Goal: Task Accomplishment & Management: Use online tool/utility

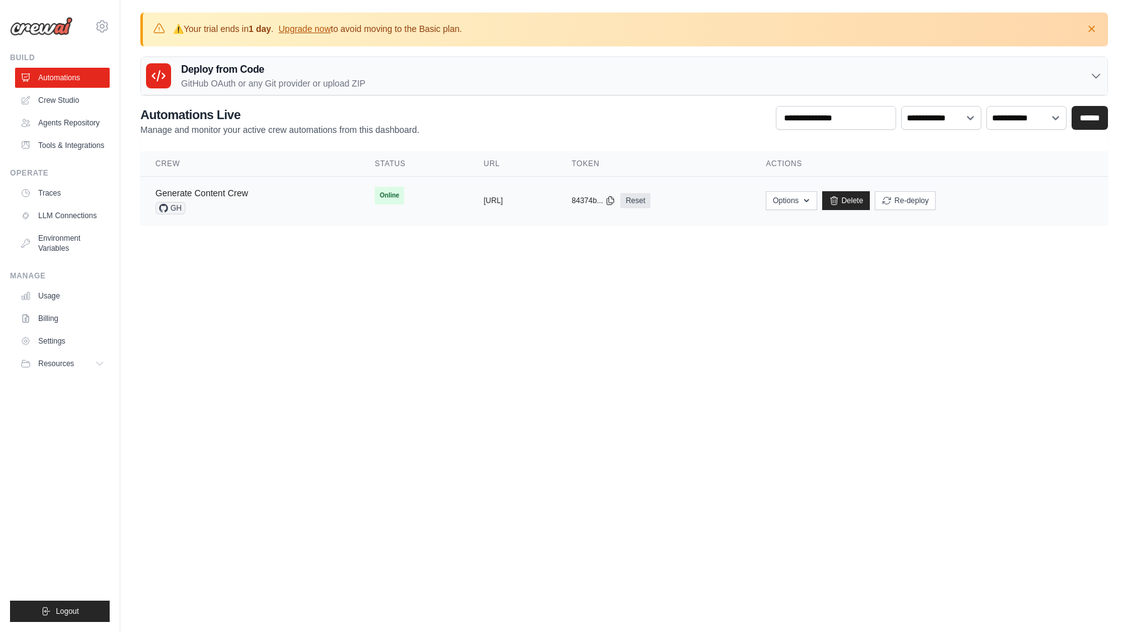
click at [223, 190] on link "Generate Content Crew" at bounding box center [201, 193] width 93 height 10
click at [1093, 26] on icon "button" at bounding box center [1092, 29] width 13 height 13
click at [224, 191] on link "Generate Content Crew" at bounding box center [201, 193] width 93 height 10
click at [256, 192] on div "Generate Content Crew GH" at bounding box center [249, 201] width 189 height 28
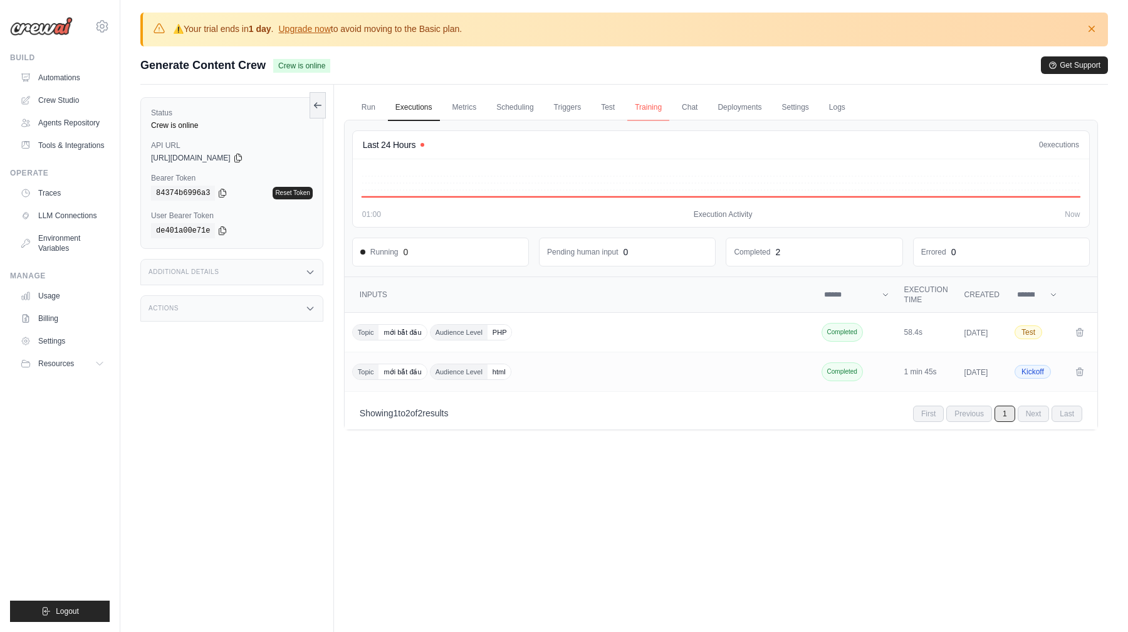
click at [646, 107] on link "Training" at bounding box center [649, 108] width 42 height 26
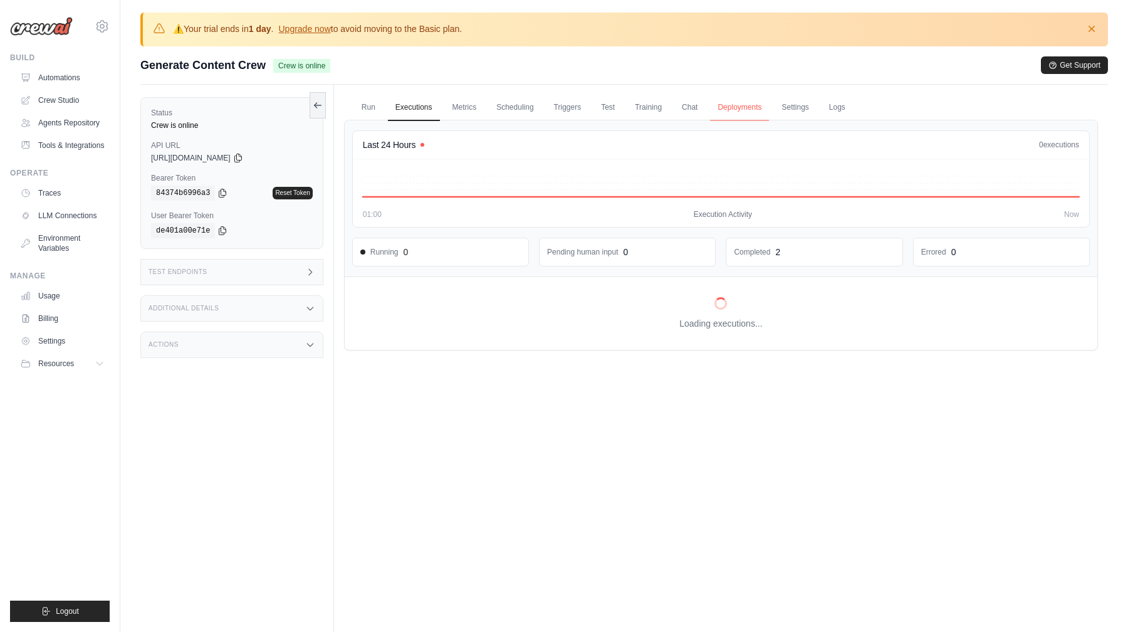
click at [734, 114] on link "Deployments" at bounding box center [739, 108] width 59 height 26
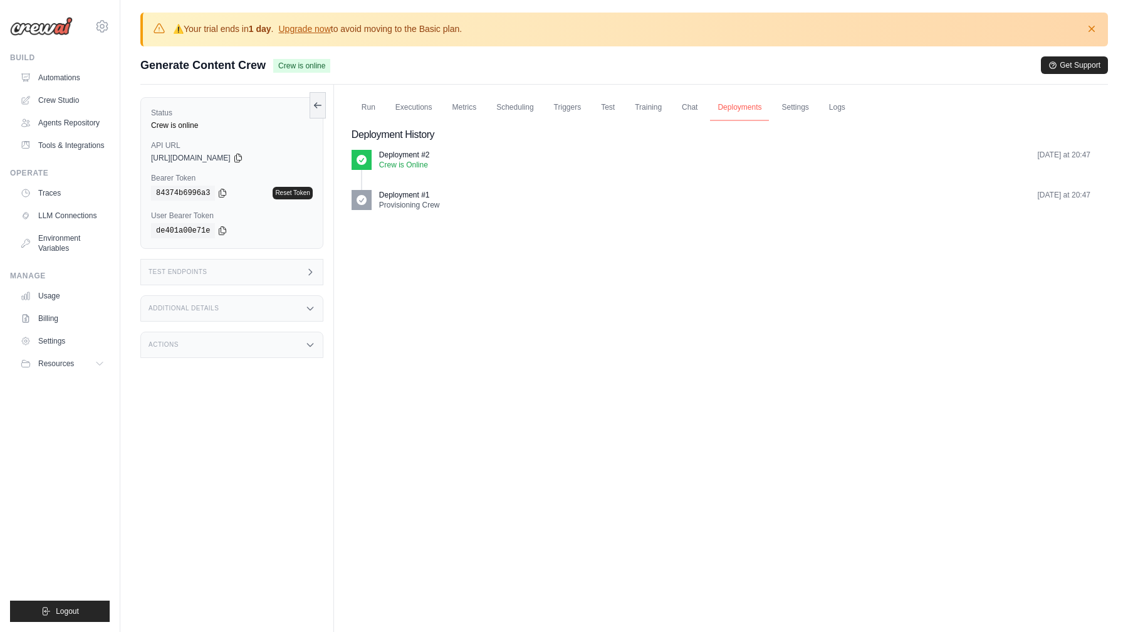
click at [730, 108] on link "Deployments" at bounding box center [739, 108] width 59 height 26
click at [828, 114] on link "Logs" at bounding box center [837, 108] width 31 height 26
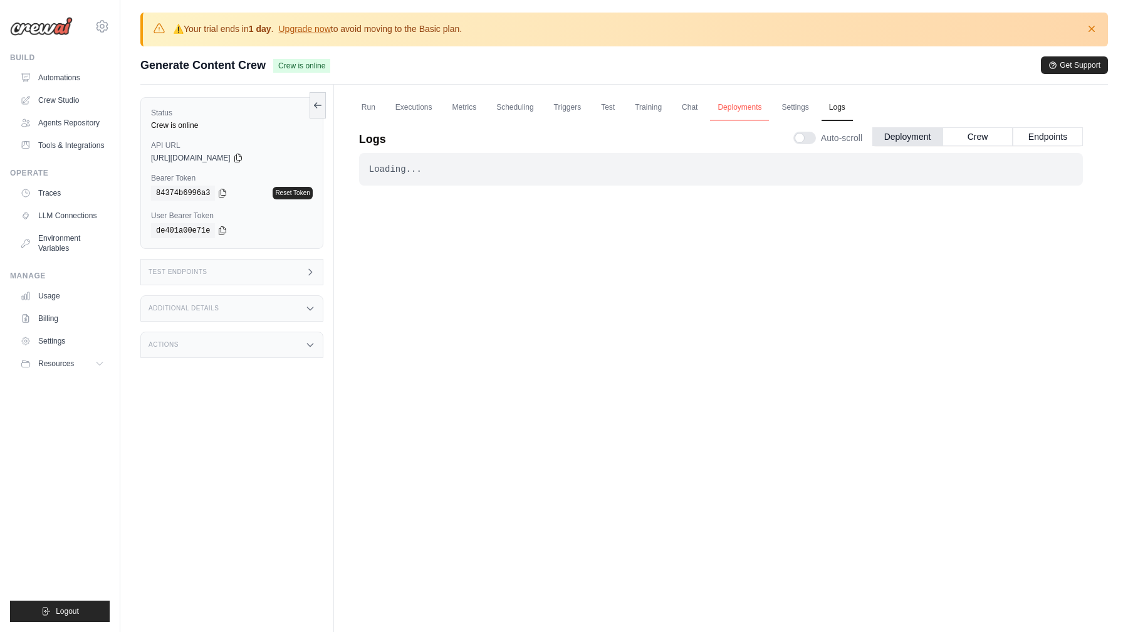
click at [737, 112] on link "Deployments" at bounding box center [739, 108] width 59 height 26
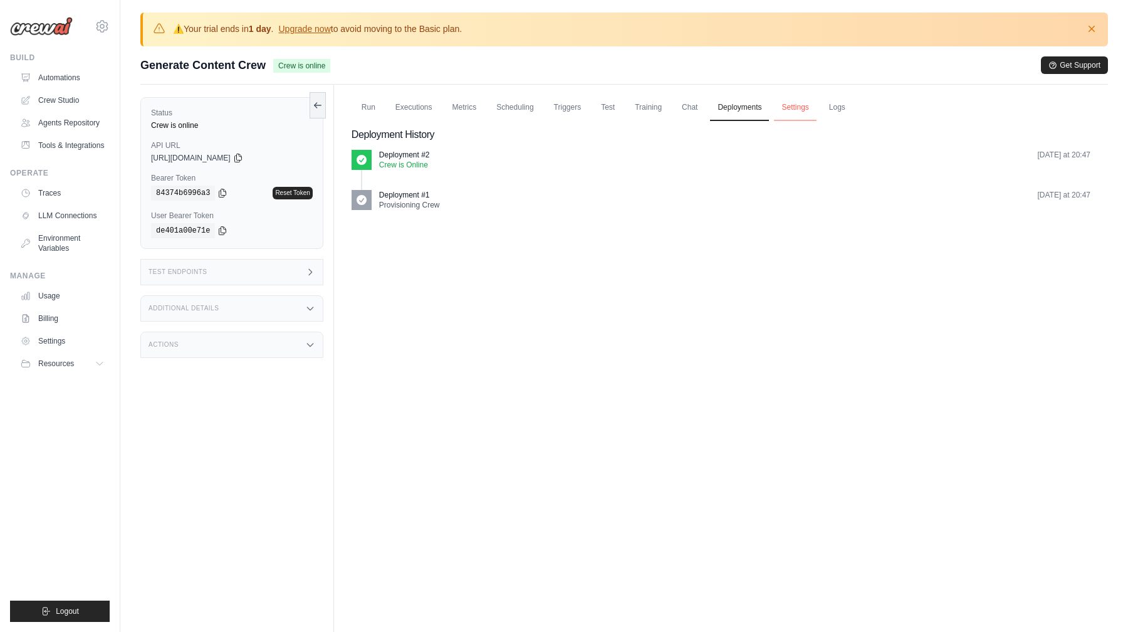
click at [778, 108] on link "Settings" at bounding box center [795, 108] width 42 height 26
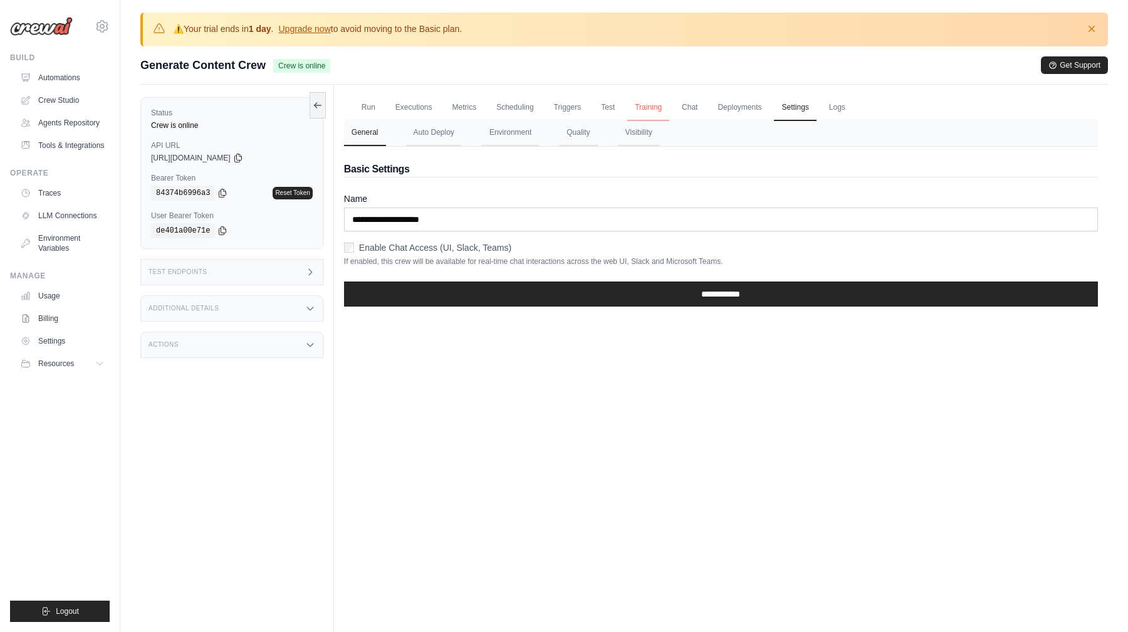
click at [651, 105] on link "Training" at bounding box center [649, 108] width 42 height 26
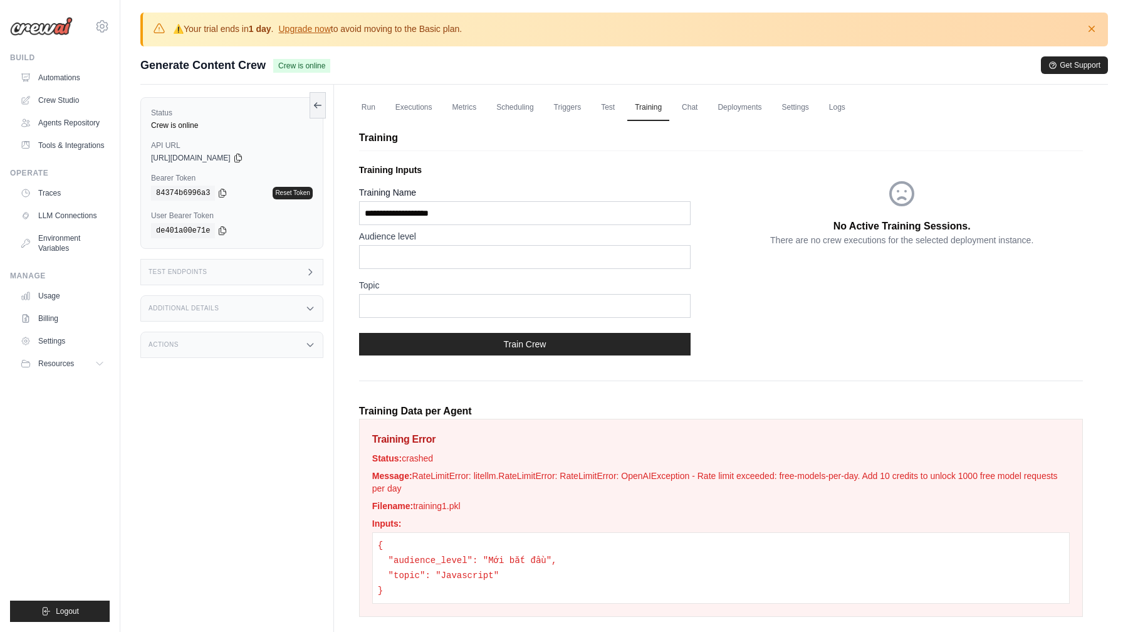
click at [622, 142] on p "Training" at bounding box center [721, 137] width 724 height 15
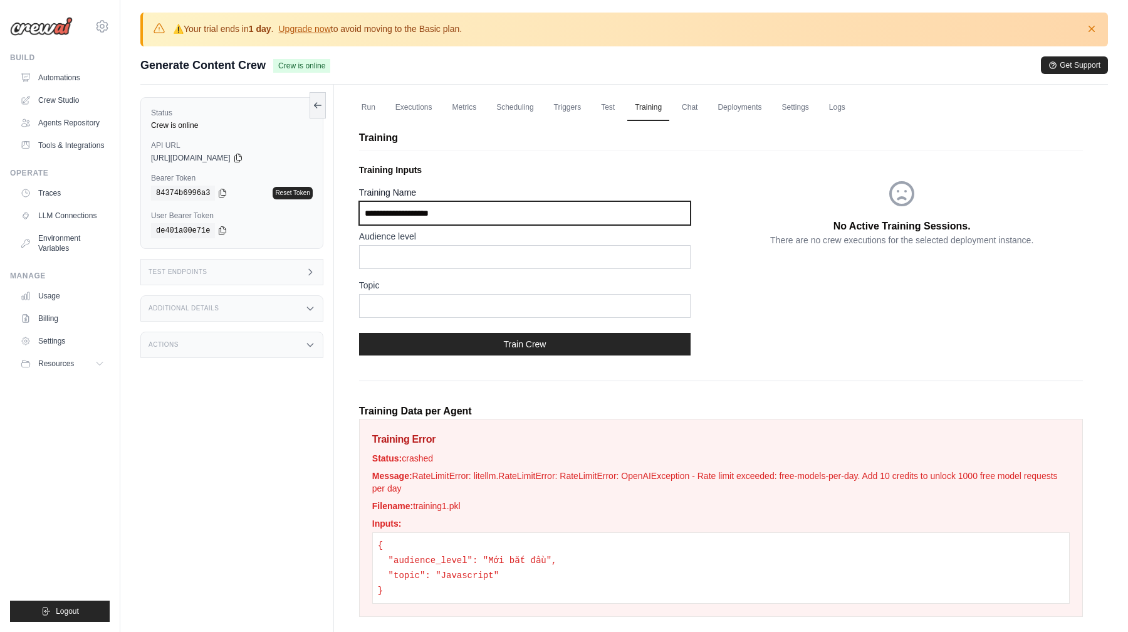
click at [574, 213] on input "Training Name" at bounding box center [525, 213] width 332 height 24
drag, startPoint x: 565, startPoint y: 213, endPoint x: 299, endPoint y: 216, distance: 265.8
click at [299, 216] on div "Status Crew is online API URL copied https://generate-content-crew-000d6e38-db2…" at bounding box center [624, 411] width 968 height 652
type input "*"
click at [381, 212] on input "*********" at bounding box center [525, 213] width 332 height 24
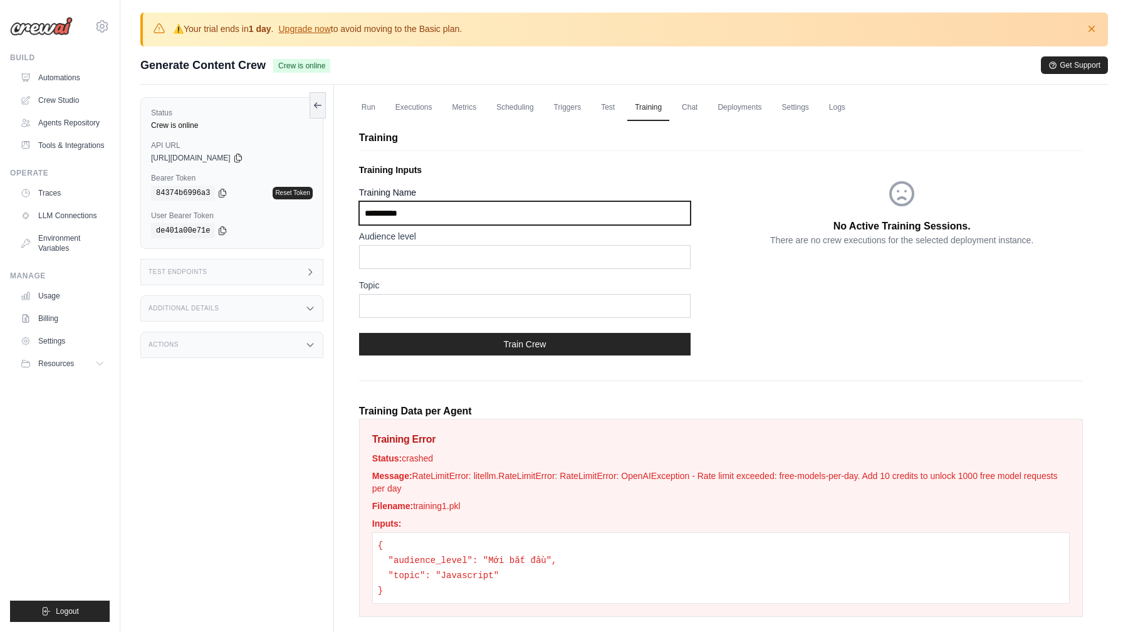
type input "**********"
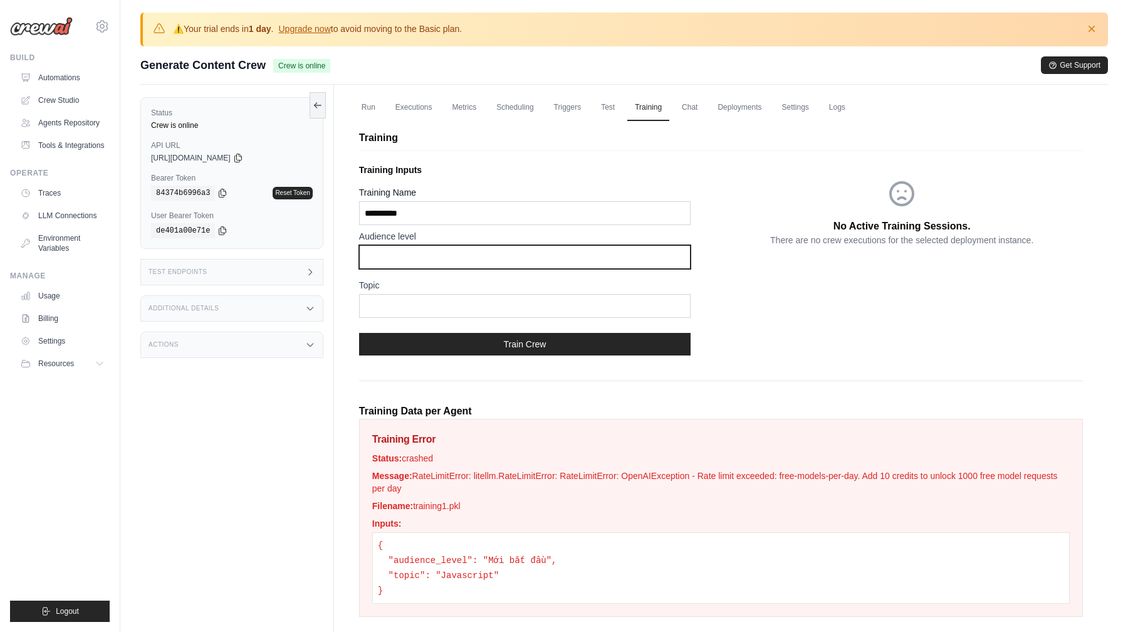
click at [473, 248] on input "text" at bounding box center [525, 257] width 332 height 24
type input "**********"
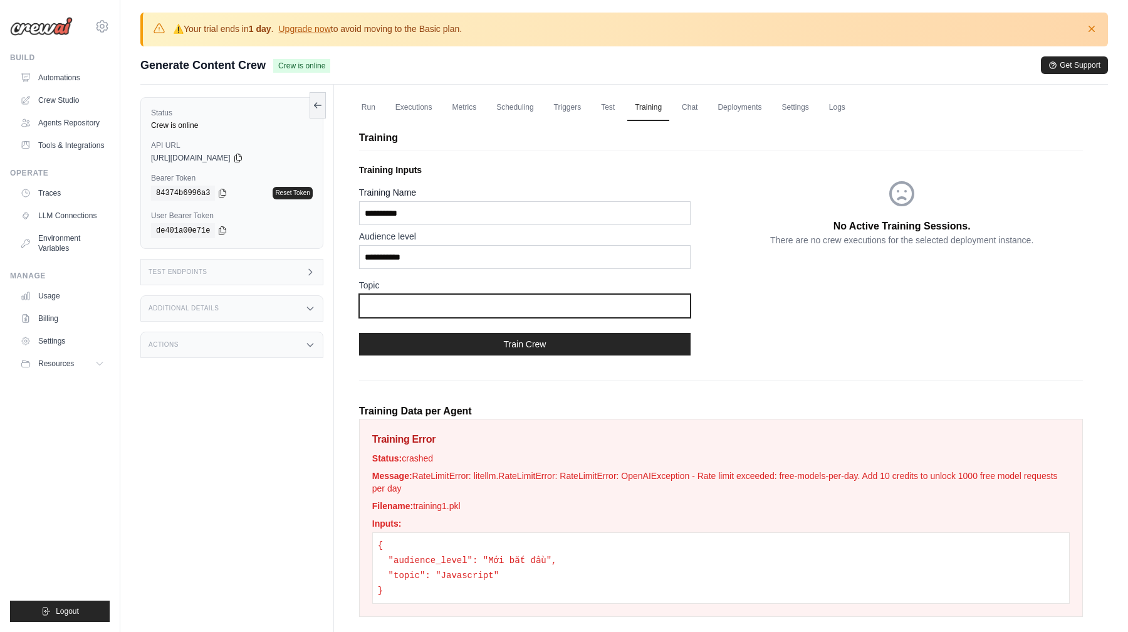
click at [451, 299] on input "text" at bounding box center [525, 306] width 332 height 24
type input "*"
type input "**********"
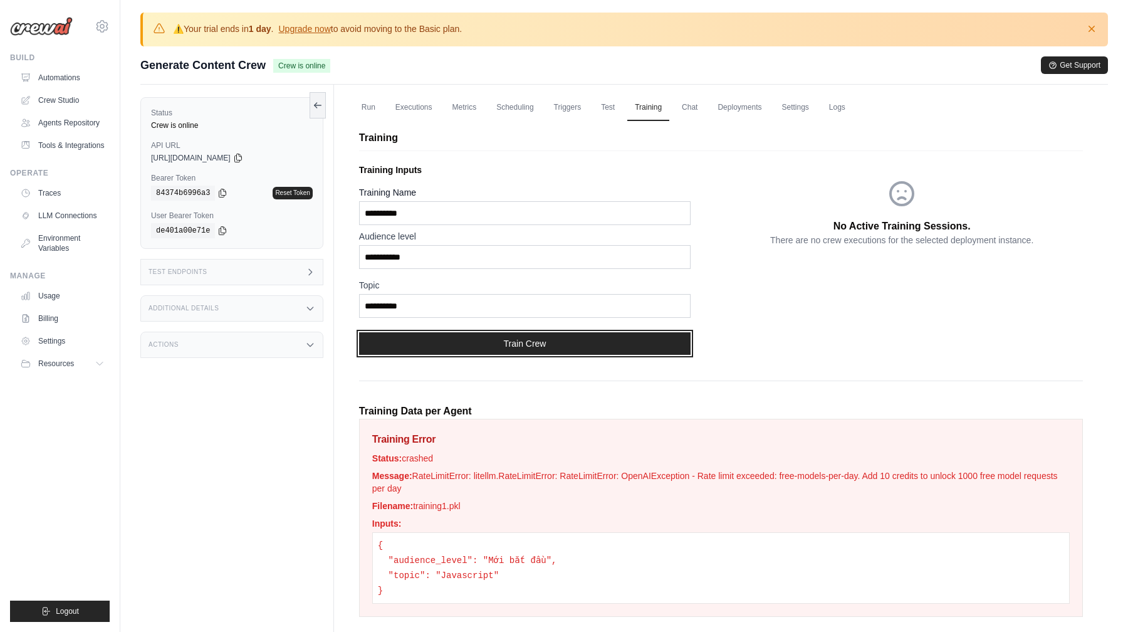
click at [489, 345] on button "Train Crew" at bounding box center [525, 343] width 332 height 23
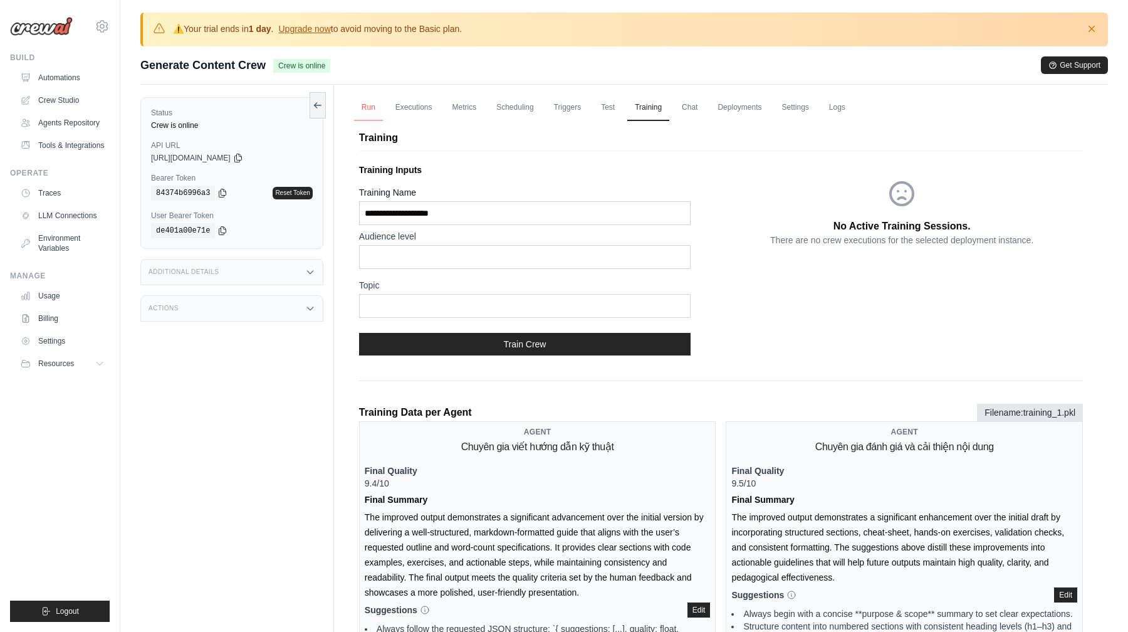
click at [373, 118] on link "Run" at bounding box center [368, 108] width 29 height 26
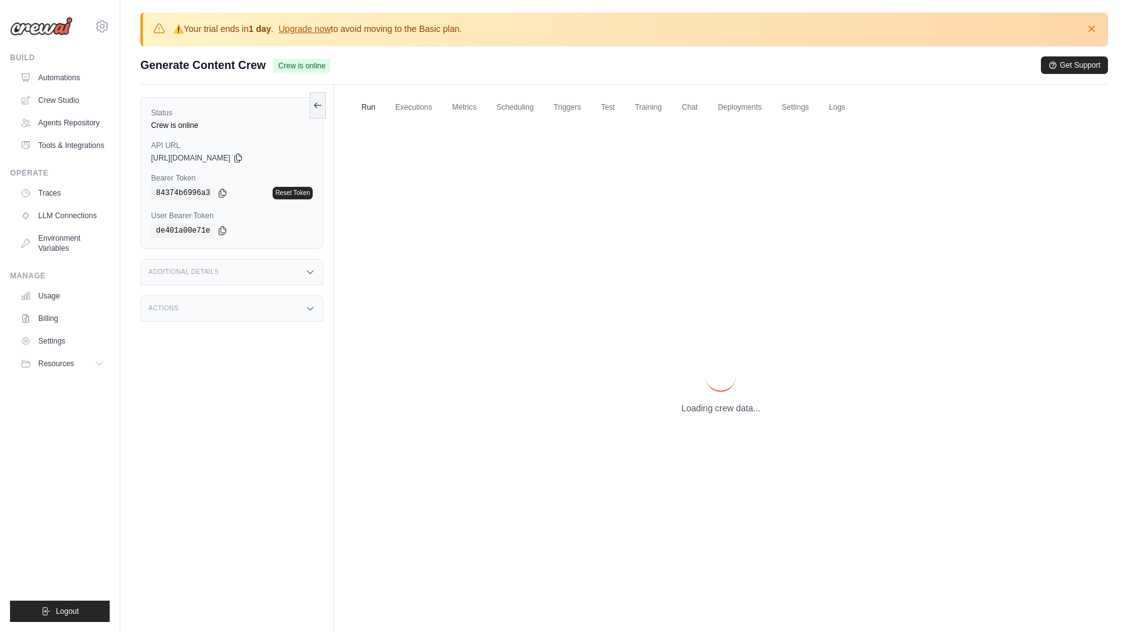
click at [419, 120] on div "Loading crew data..." at bounding box center [721, 388] width 754 height 537
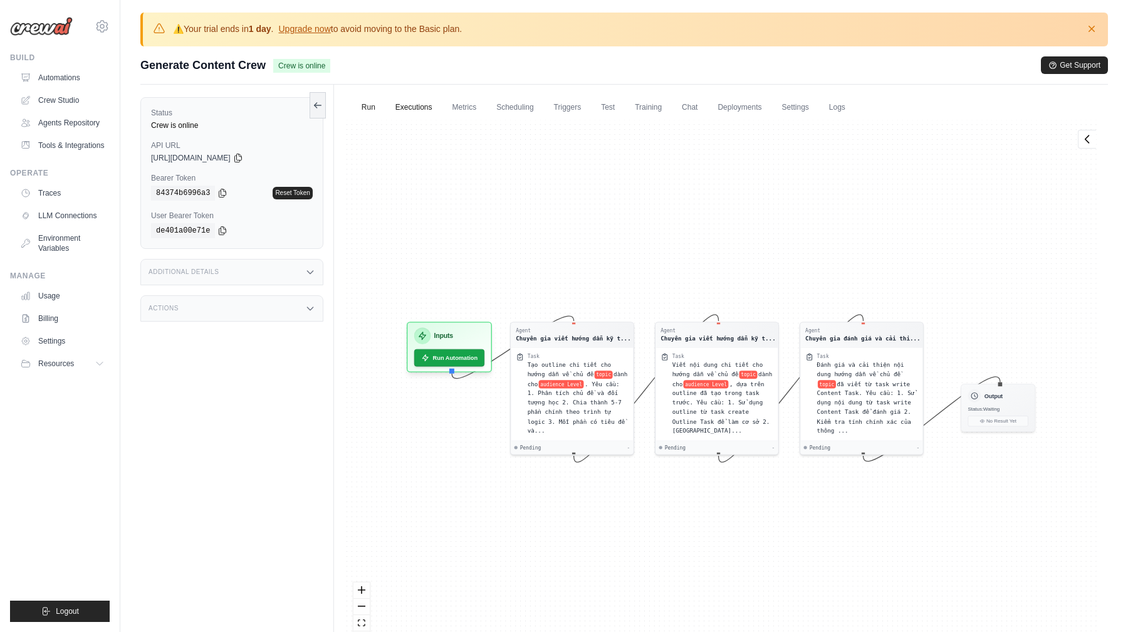
click at [421, 112] on link "Executions" at bounding box center [414, 108] width 52 height 26
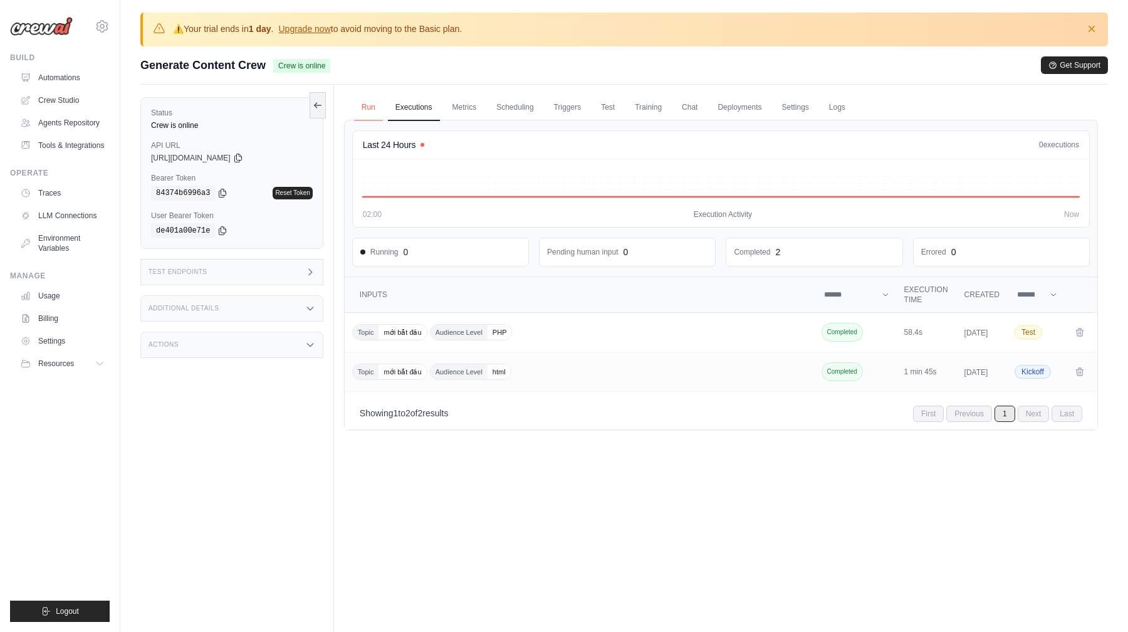
click at [382, 108] on link "Run" at bounding box center [368, 108] width 29 height 26
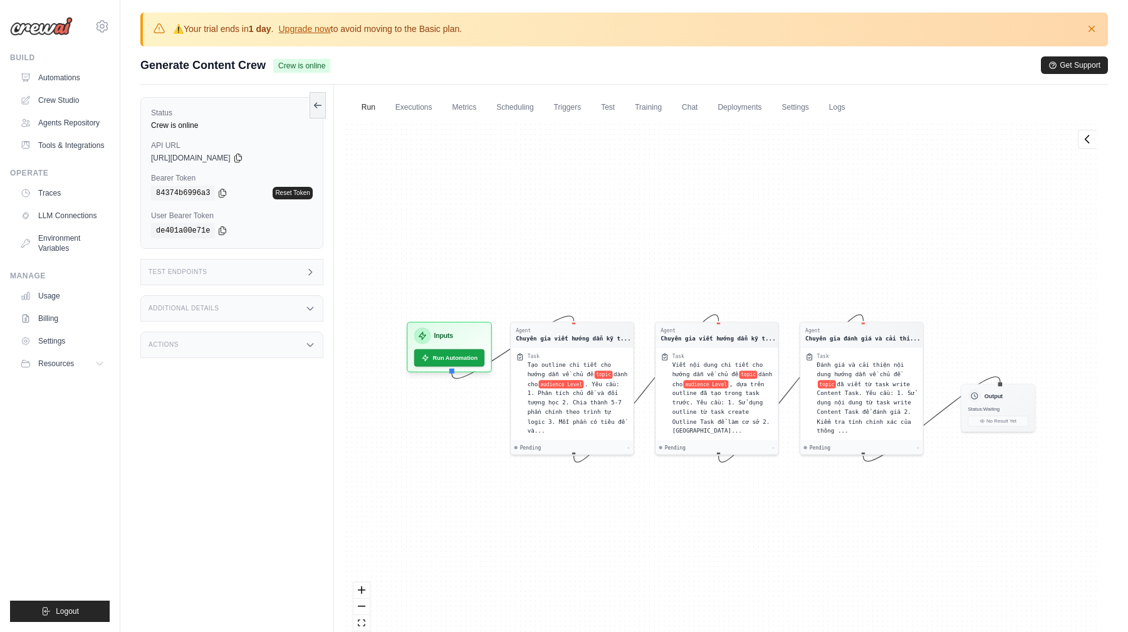
click at [466, 120] on div "Agent Chuyên gia viết hướng dẫn kỹ t... Task Tạo outline chi tiết cho hướng dẫn…" at bounding box center [721, 388] width 754 height 537
click at [657, 115] on link "Training" at bounding box center [649, 108] width 42 height 26
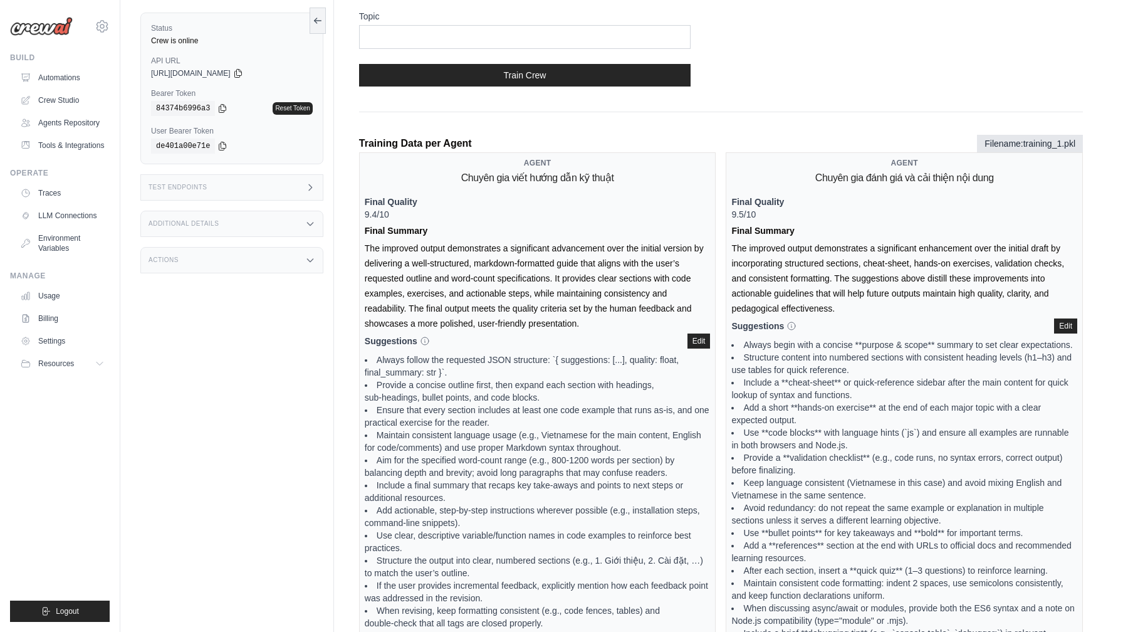
scroll to position [424, 0]
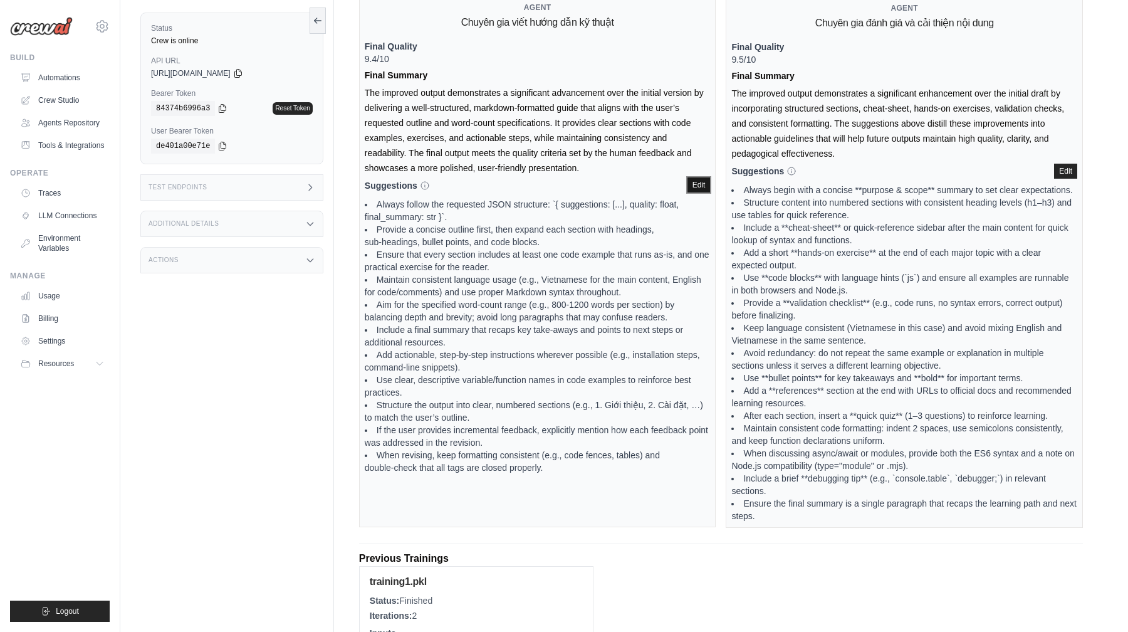
click at [705, 184] on button "Edit" at bounding box center [699, 184] width 23 height 15
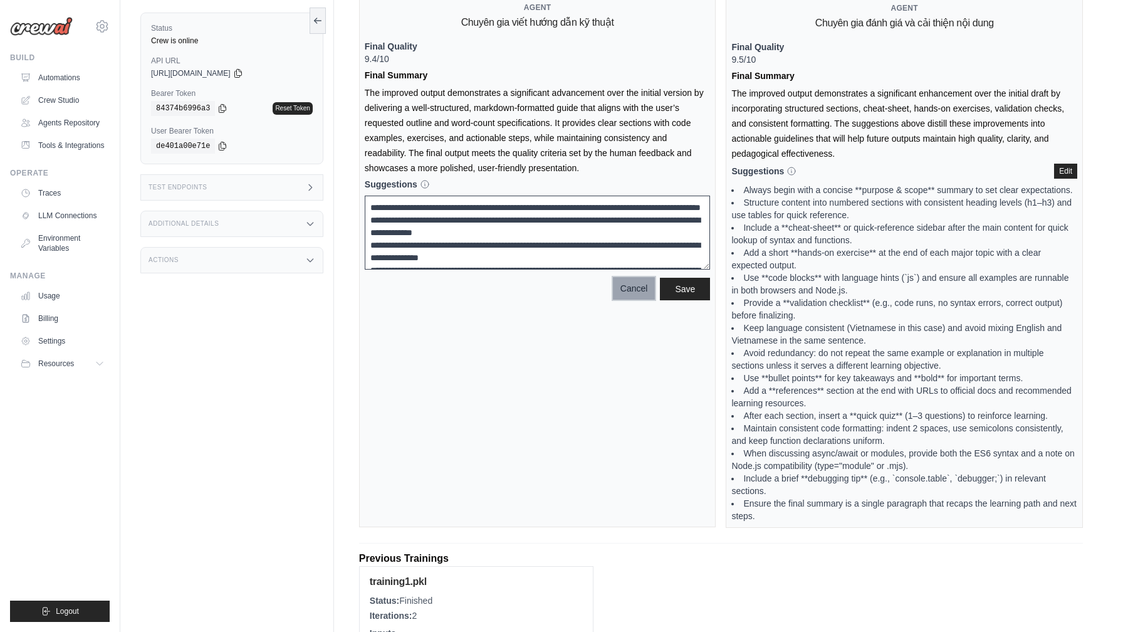
click at [641, 283] on button "Cancel" at bounding box center [634, 288] width 43 height 23
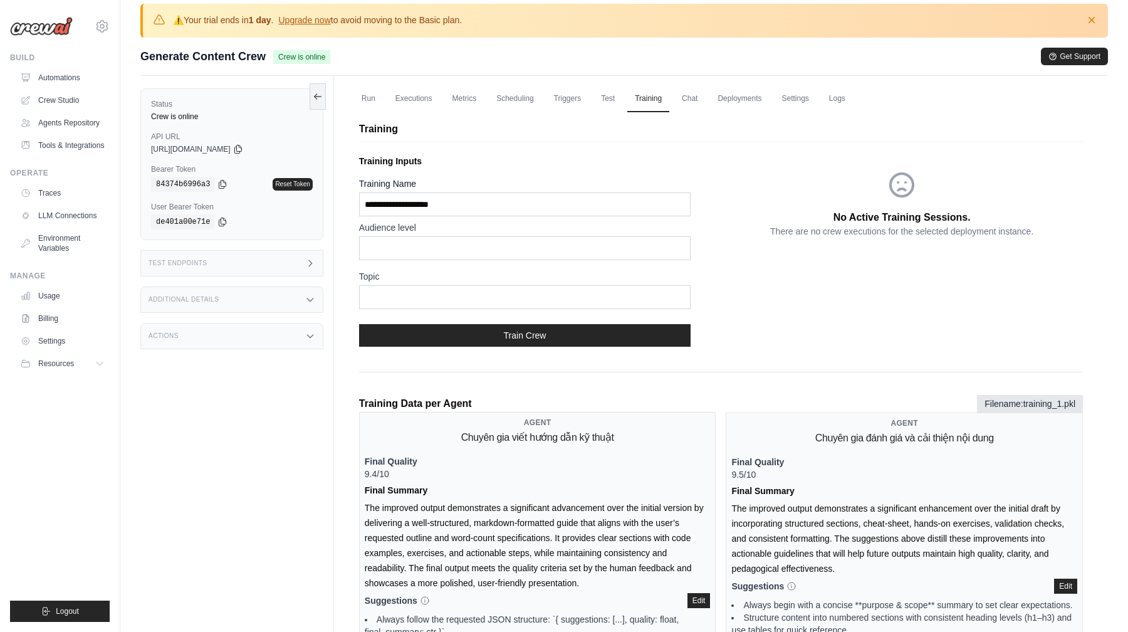
scroll to position [0, 0]
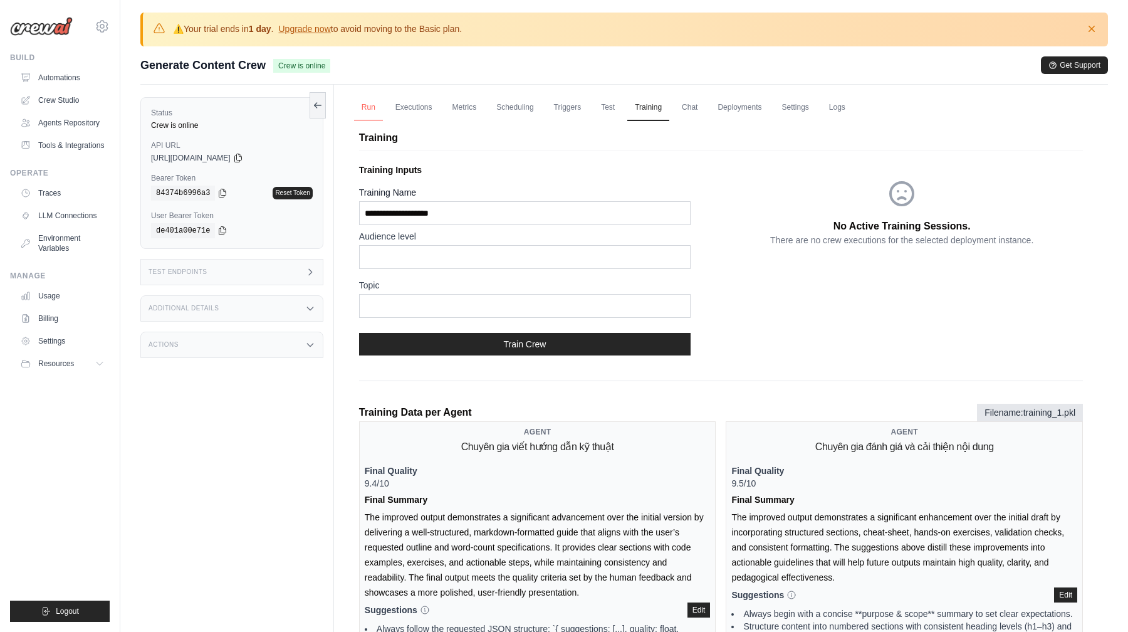
click at [362, 112] on link "Run" at bounding box center [368, 108] width 29 height 26
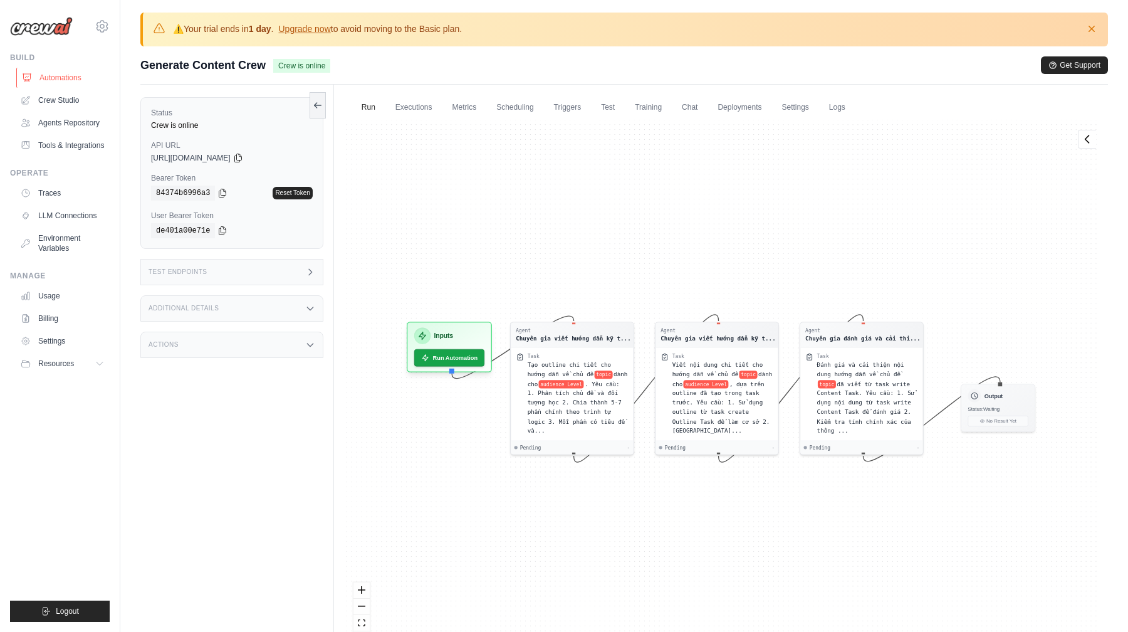
click at [70, 80] on link "Automations" at bounding box center [63, 78] width 95 height 20
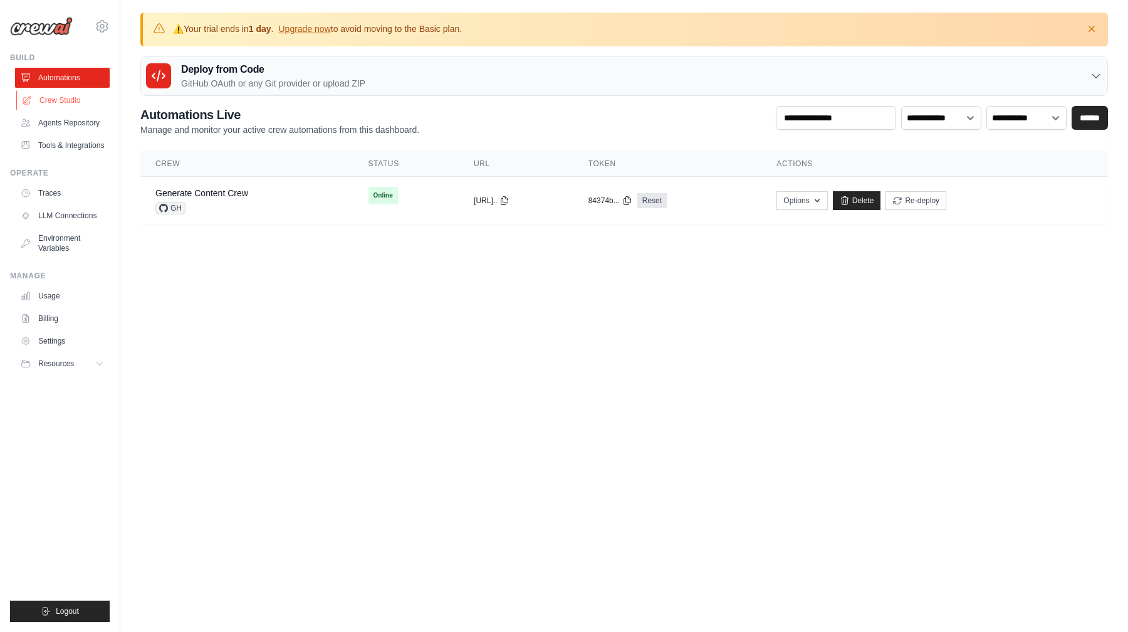
click at [60, 105] on link "Crew Studio" at bounding box center [63, 100] width 95 height 20
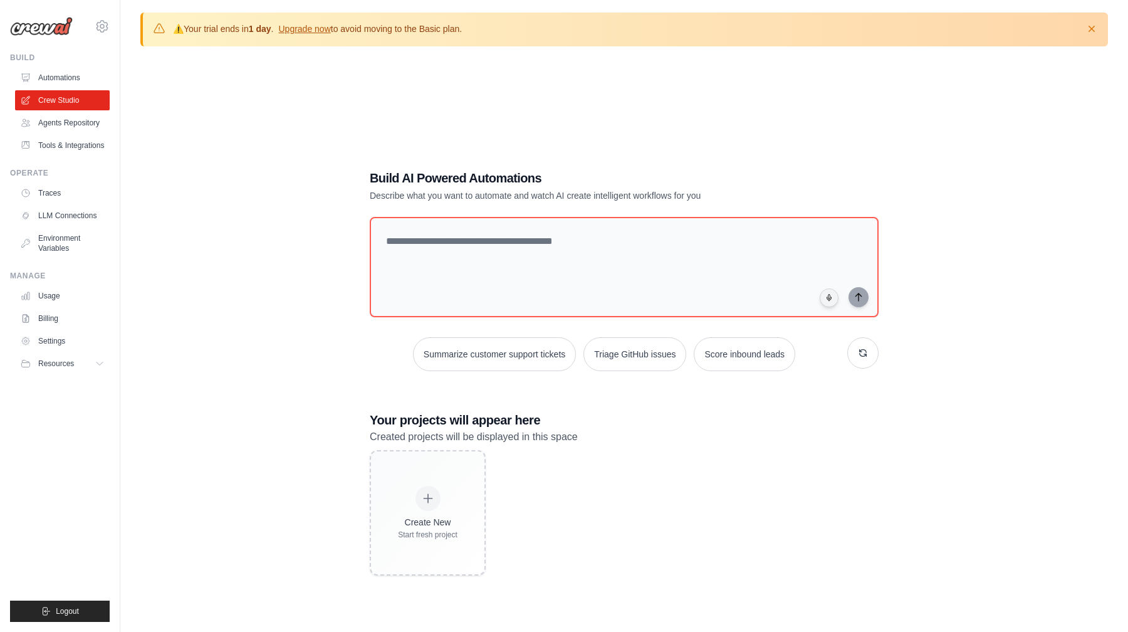
click at [615, 141] on div "Build AI Powered Automations Describe what you want to automate and watch AI cr…" at bounding box center [624, 372] width 968 height 632
